Goal: Transaction & Acquisition: Purchase product/service

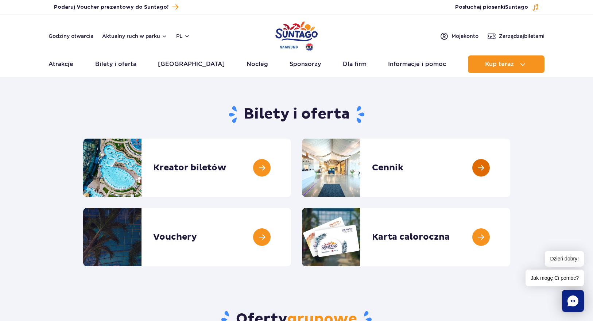
click at [510, 168] on link at bounding box center [510, 168] width 0 height 58
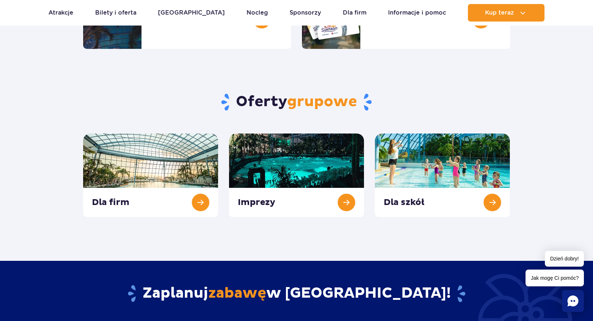
scroll to position [217, 0]
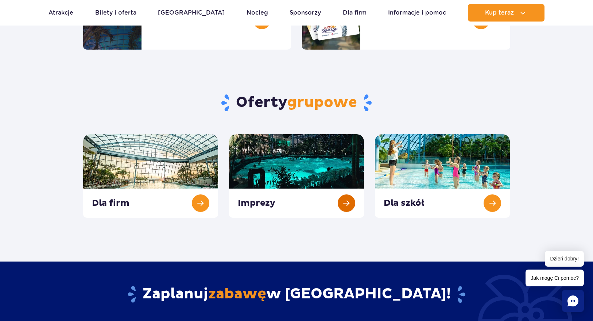
click at [296, 164] on link at bounding box center [296, 176] width 135 height 84
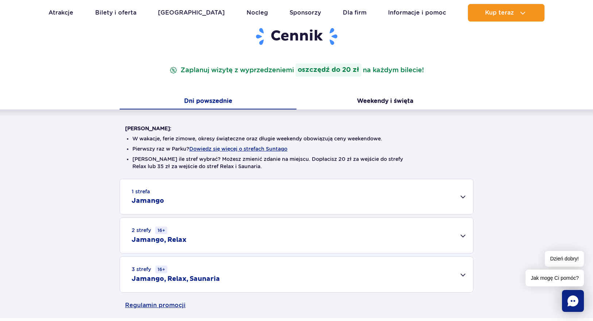
scroll to position [101, 0]
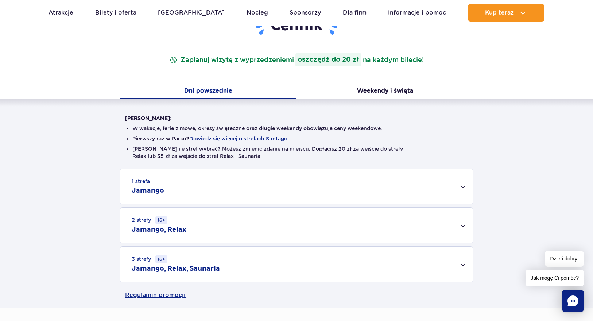
click at [462, 266] on div "3 strefy 16+ Jamango, Relax, Saunaria" at bounding box center [296, 264] width 353 height 35
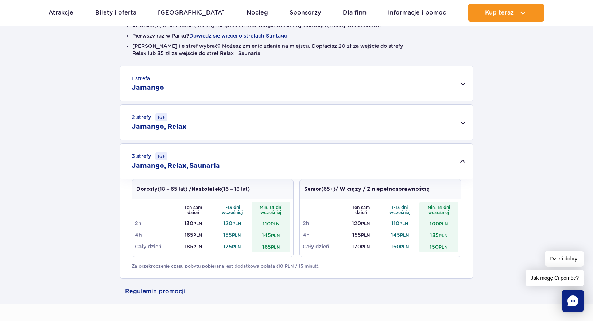
scroll to position [203, 0]
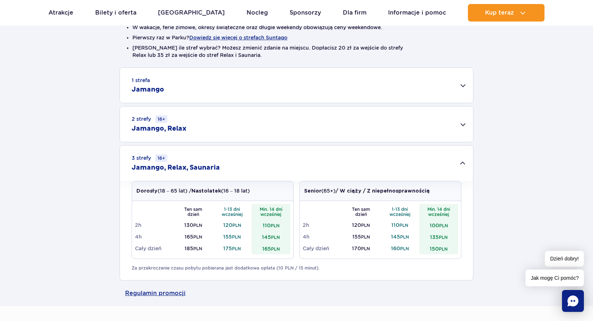
click at [461, 125] on div "2 strefy 16+ Jamango, Relax" at bounding box center [296, 124] width 353 height 35
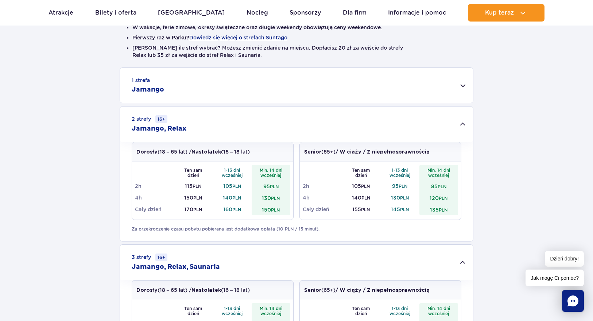
click at [464, 87] on div "1 strefa Jamango" at bounding box center [296, 85] width 353 height 35
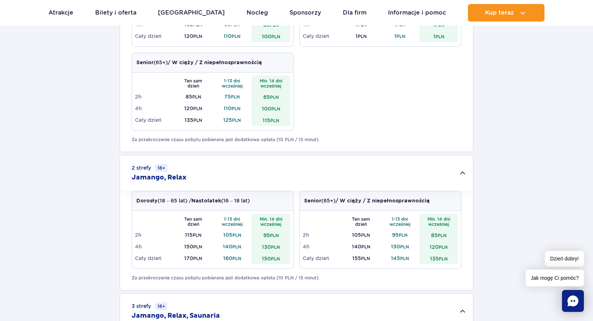
scroll to position [436, 0]
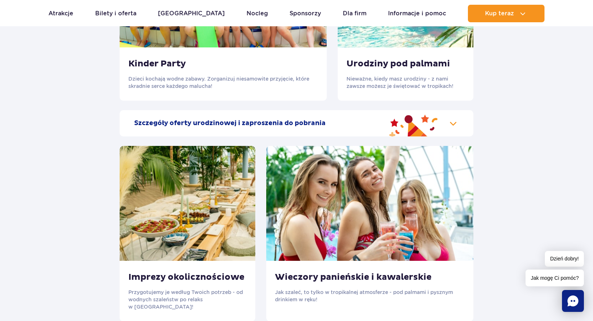
scroll to position [882, 0]
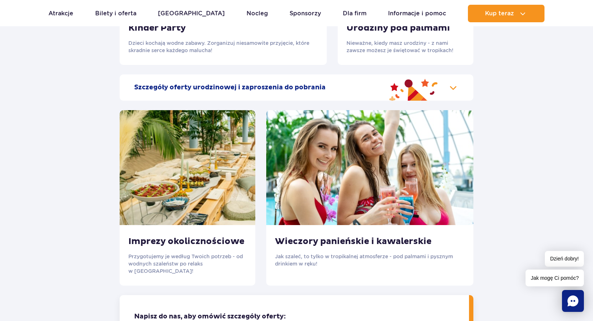
click at [220, 186] on img at bounding box center [188, 167] width 136 height 115
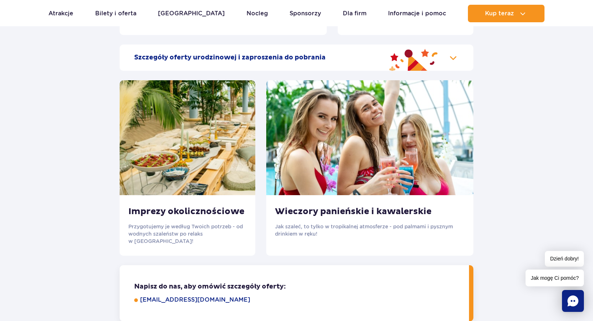
scroll to position [927, 0]
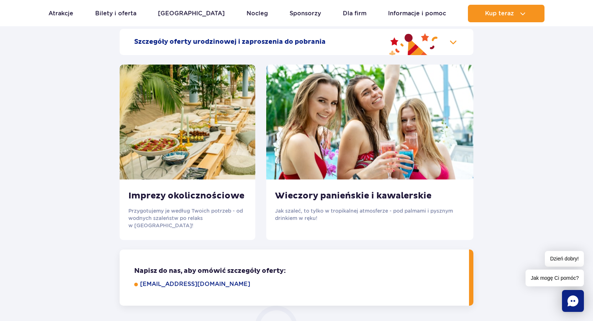
click at [228, 220] on p "Przygotujemy je według Twoich potrzeb - od wodnych szaleństw po relaks w saunac…" at bounding box center [187, 218] width 118 height 22
click at [207, 108] on img at bounding box center [188, 122] width 136 height 115
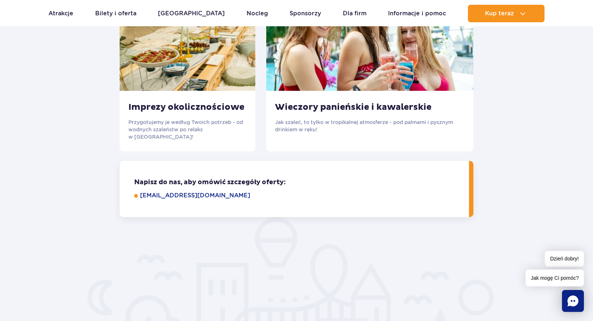
scroll to position [1019, 0]
